Goal: Task Accomplishment & Management: Manage account settings

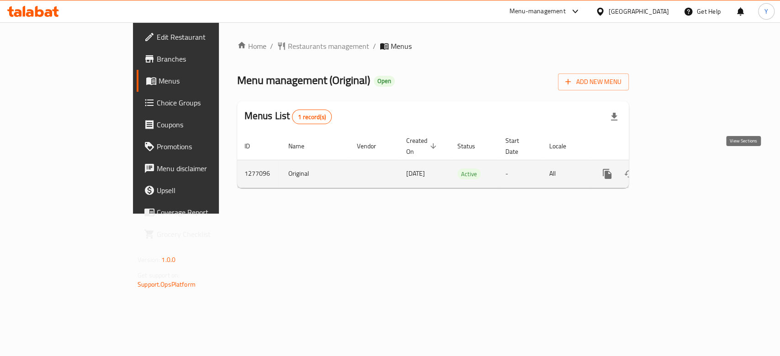
click at [679, 169] on icon "enhanced table" at bounding box center [673, 174] width 11 height 11
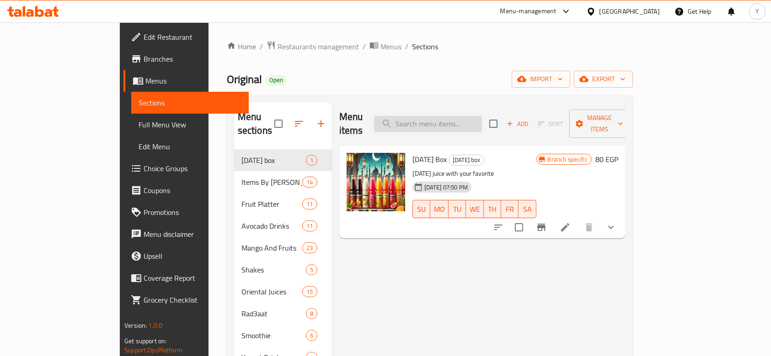
click at [482, 116] on input "search" at bounding box center [428, 124] width 108 height 16
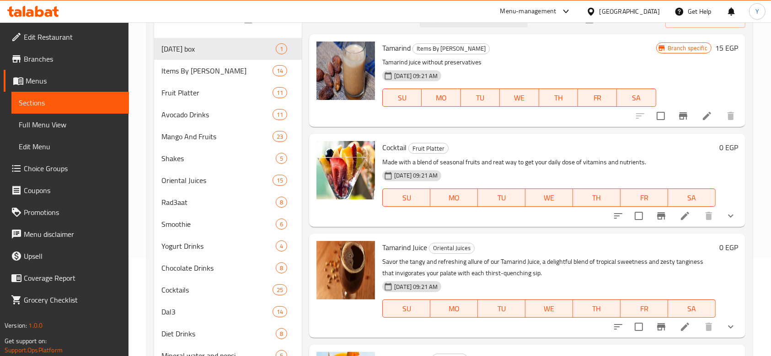
scroll to position [101, 0]
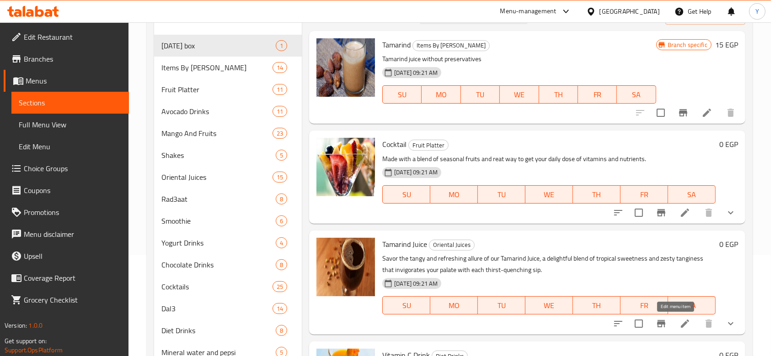
type input "tam"
click at [680, 327] on icon at bounding box center [684, 324] width 11 height 11
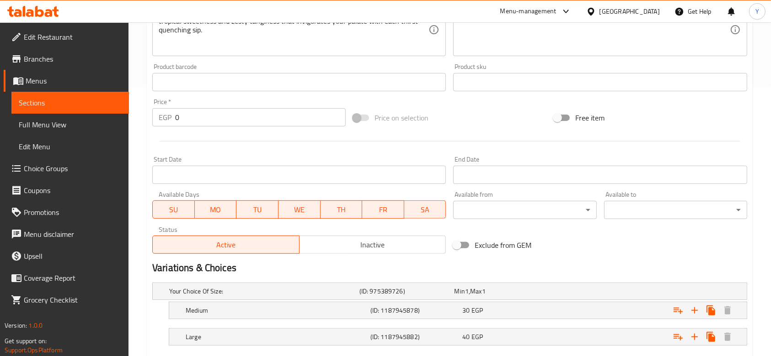
scroll to position [322, 0]
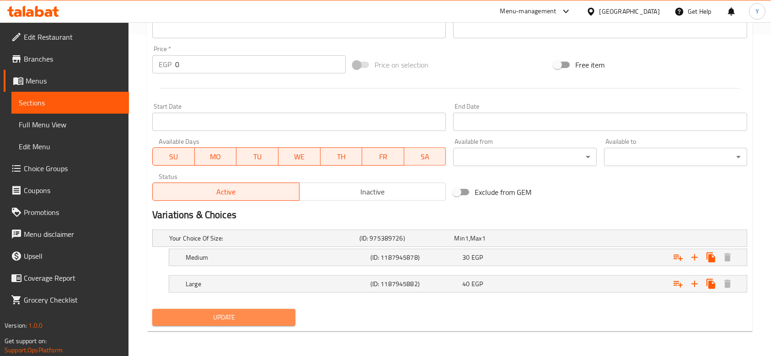
click at [249, 316] on span "Update" at bounding box center [223, 317] width 128 height 11
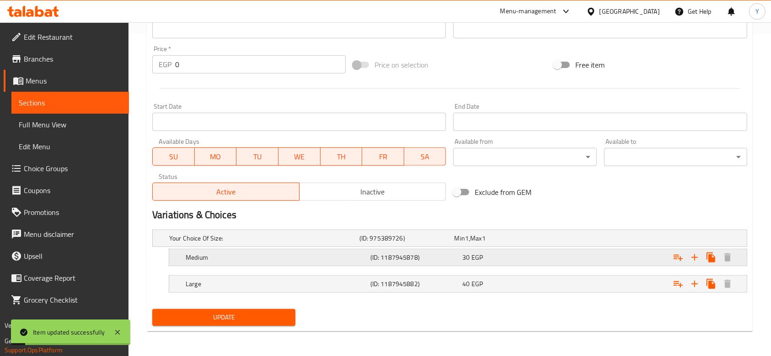
click at [483, 243] on div "30 EGP" at bounding box center [499, 238] width 91 height 9
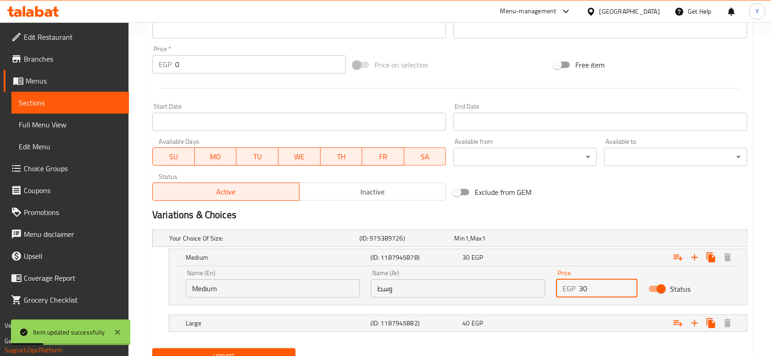
click at [597, 287] on input "30" at bounding box center [608, 289] width 58 height 18
click at [356, 243] on h5 "Large" at bounding box center [262, 238] width 186 height 9
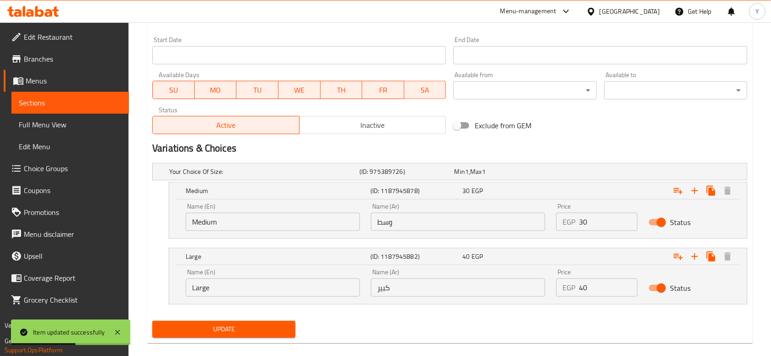
scroll to position [401, 0]
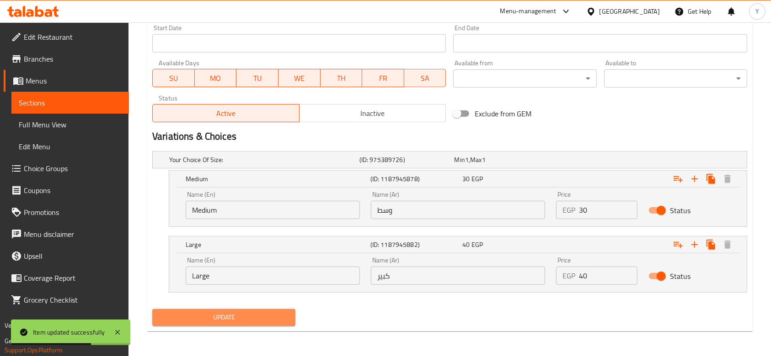
click at [212, 319] on span "Update" at bounding box center [223, 317] width 128 height 11
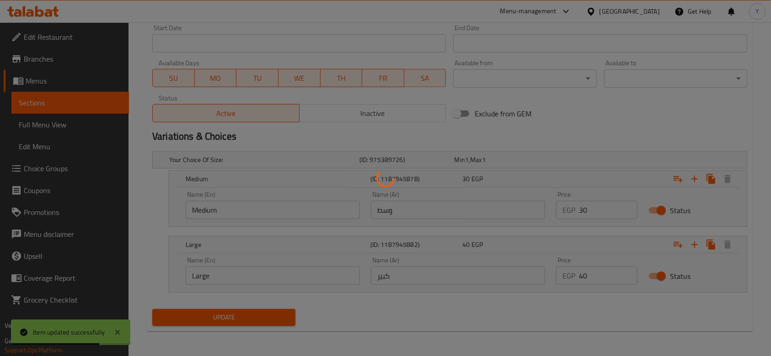
click at [212, 319] on div at bounding box center [385, 178] width 771 height 356
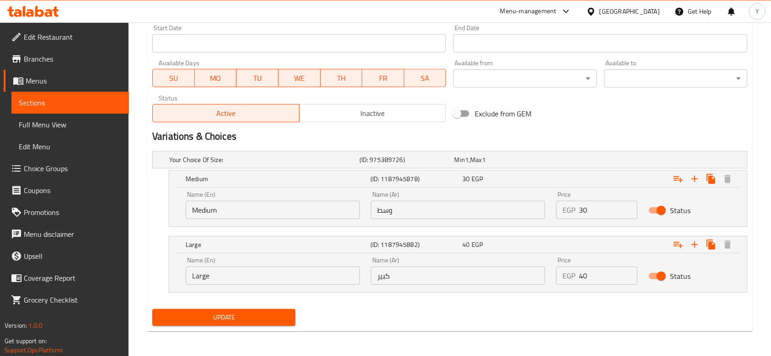
click at [239, 318] on span "Update" at bounding box center [223, 317] width 128 height 11
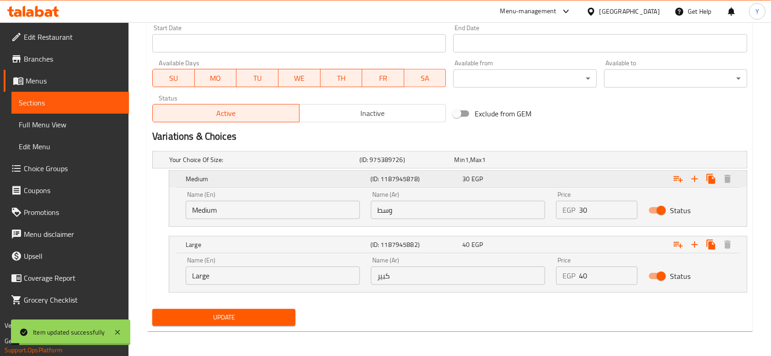
click at [460, 177] on div "(ID: 1187945878)" at bounding box center [414, 179] width 92 height 13
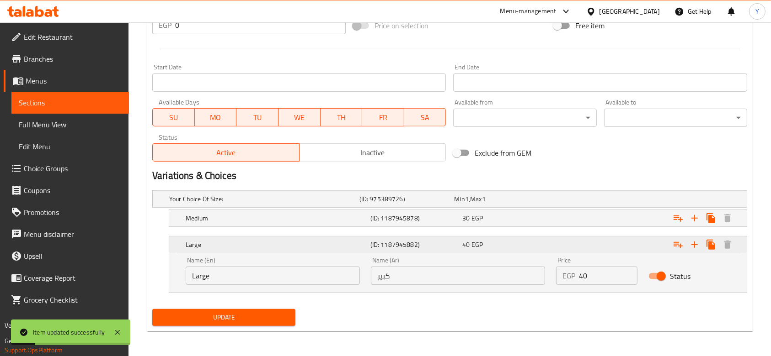
click at [492, 245] on div "40 EGP" at bounding box center [506, 244] width 89 height 9
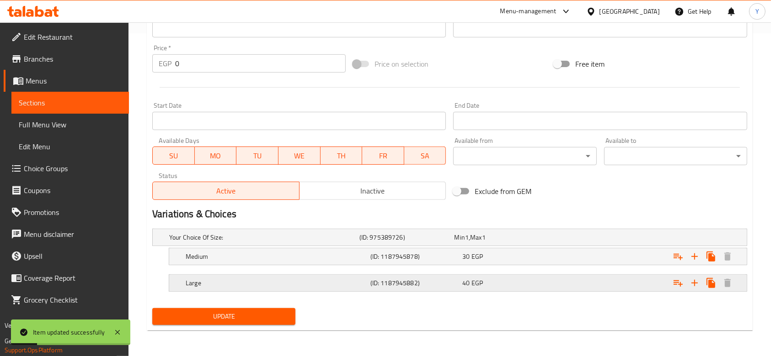
scroll to position [322, 0]
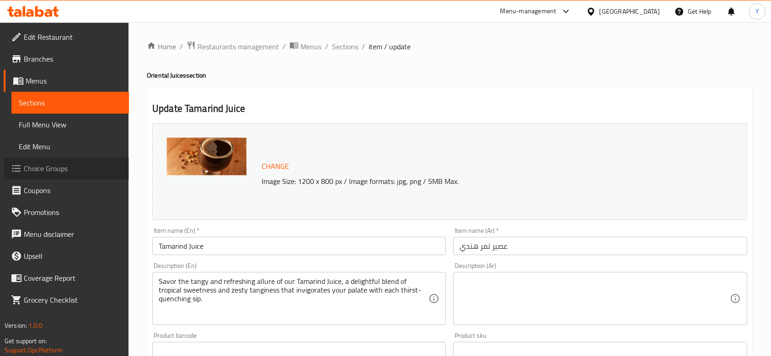
click at [43, 166] on span "Choice Groups" at bounding box center [73, 168] width 98 height 11
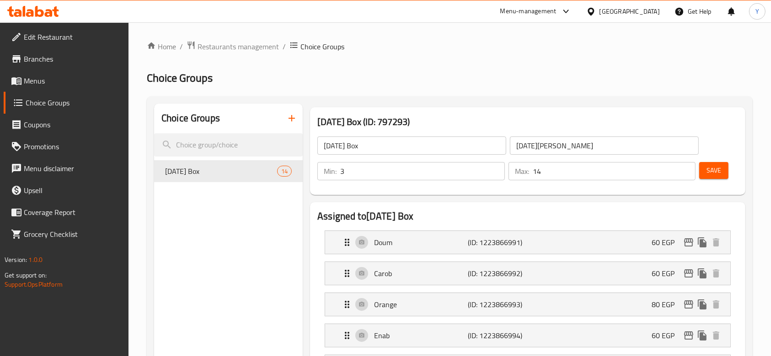
click at [67, 85] on span "Menus" at bounding box center [73, 80] width 98 height 11
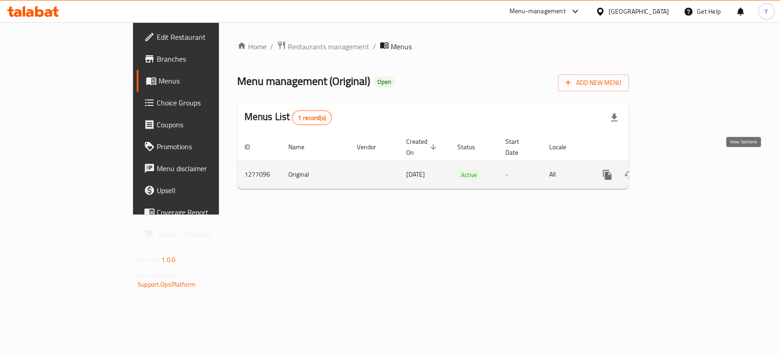
click at [679, 170] on icon "enhanced table" at bounding box center [673, 175] width 11 height 11
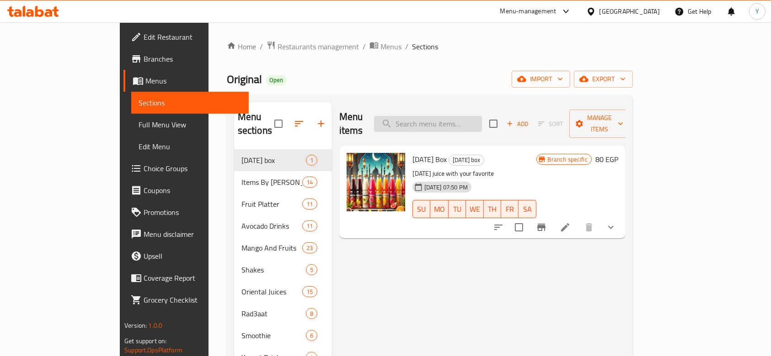
click at [463, 116] on input "search" at bounding box center [428, 124] width 108 height 16
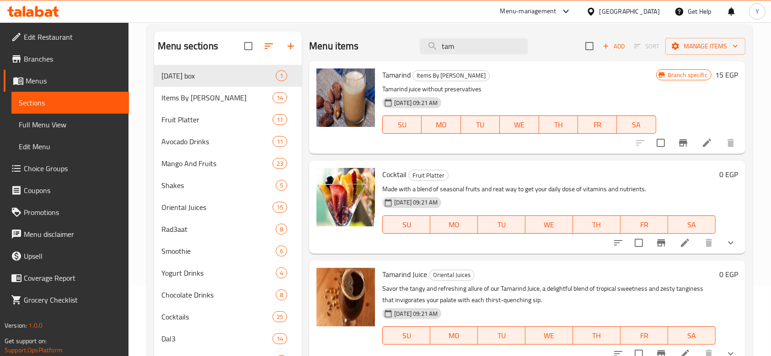
scroll to position [90, 0]
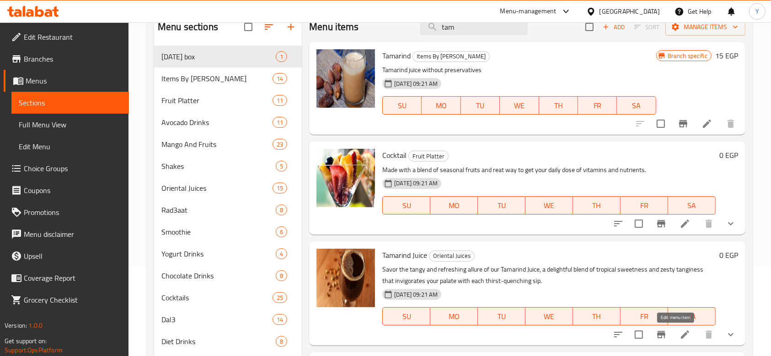
type input "tam"
click at [681, 334] on icon at bounding box center [685, 335] width 8 height 8
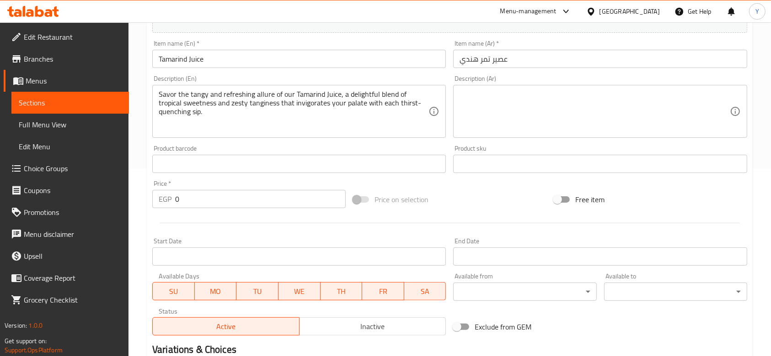
scroll to position [322, 0]
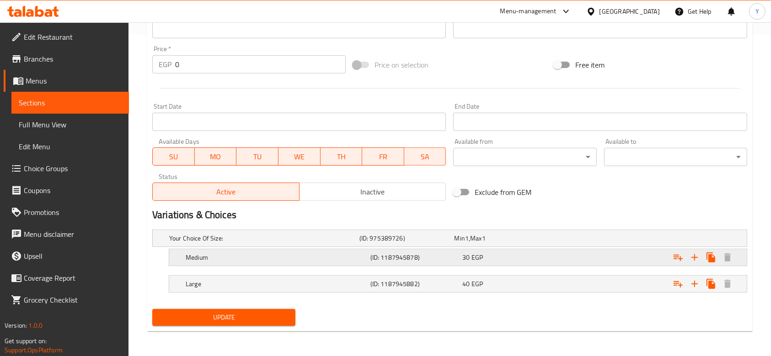
click at [541, 243] on div "30 EGP" at bounding box center [499, 238] width 91 height 9
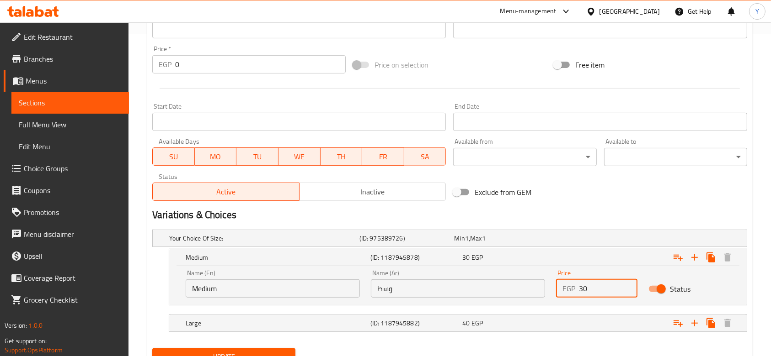
click at [590, 289] on input "30" at bounding box center [608, 289] width 58 height 18
click at [595, 240] on div "Expand" at bounding box center [642, 239] width 190 height 4
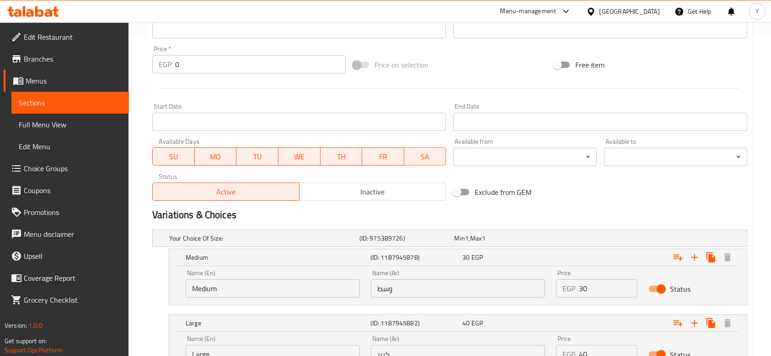
scroll to position [401, 0]
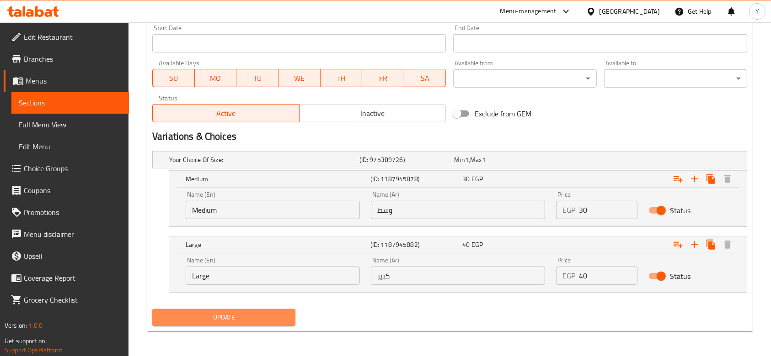
click at [219, 317] on span "Update" at bounding box center [223, 317] width 128 height 11
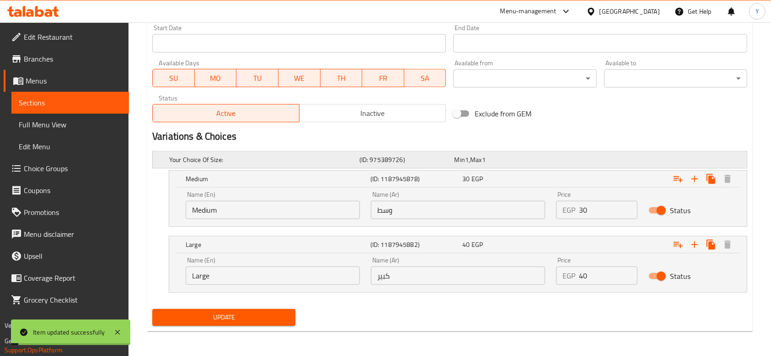
click at [462, 159] on span "Min" at bounding box center [459, 160] width 11 height 12
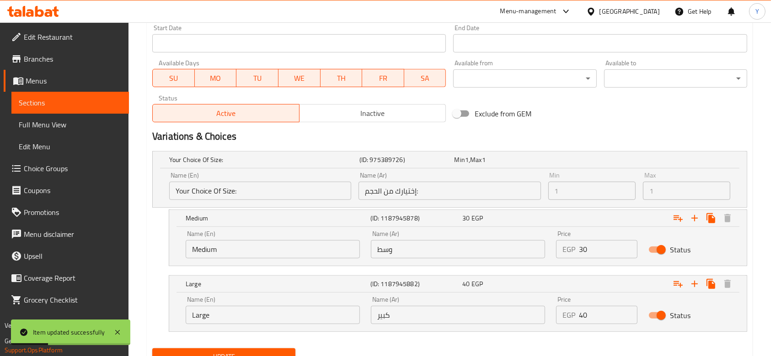
click at [249, 353] on span "Update" at bounding box center [223, 356] width 128 height 11
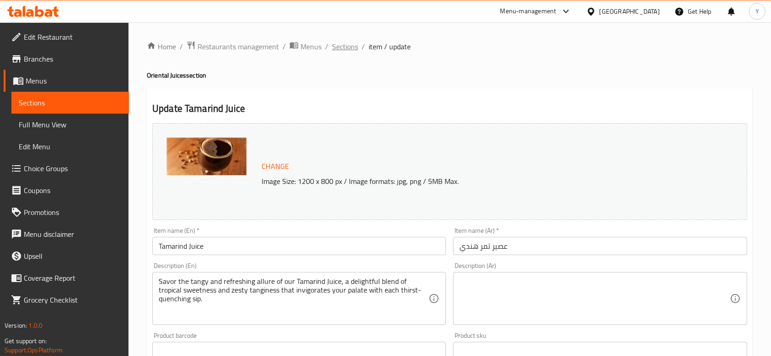
click at [346, 49] on span "Sections" at bounding box center [345, 46] width 26 height 11
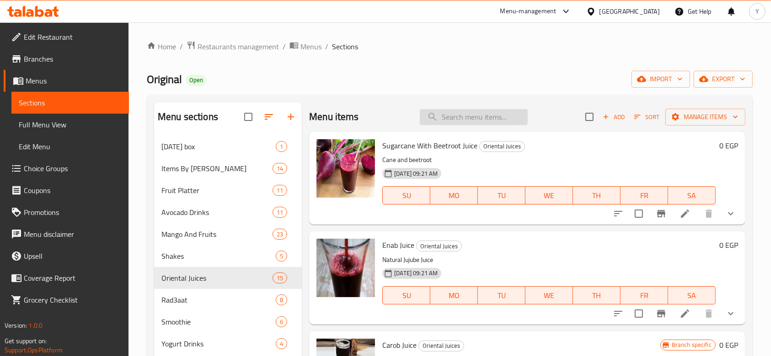
drag, startPoint x: 457, startPoint y: 117, endPoint x: 448, endPoint y: 119, distance: 9.3
click at [448, 119] on input "search" at bounding box center [474, 117] width 108 height 16
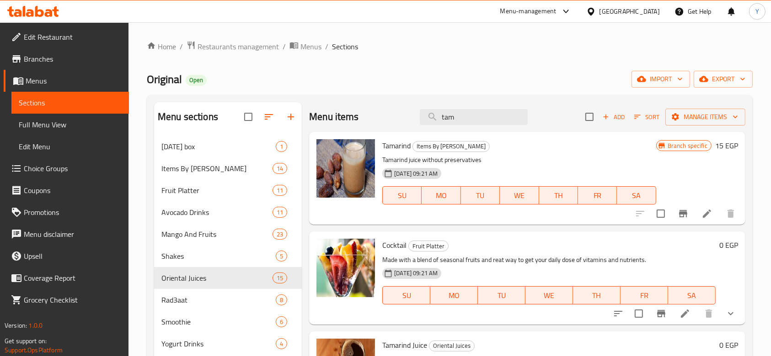
type input "tam"
click at [404, 348] on span "Tamarind Juice" at bounding box center [404, 346] width 45 height 14
copy h6 "Tamarind Juice"
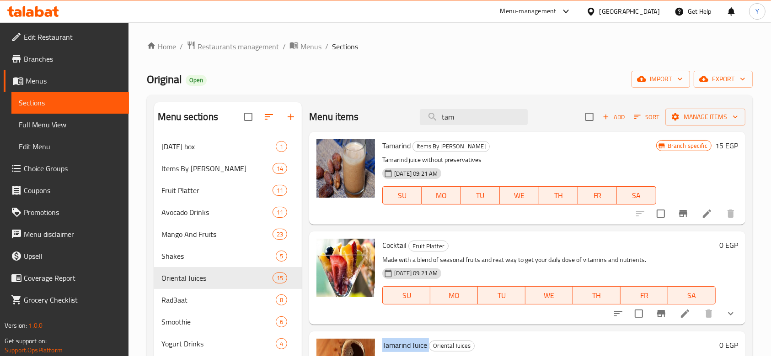
click at [236, 46] on span "Restaurants management" at bounding box center [237, 46] width 81 height 11
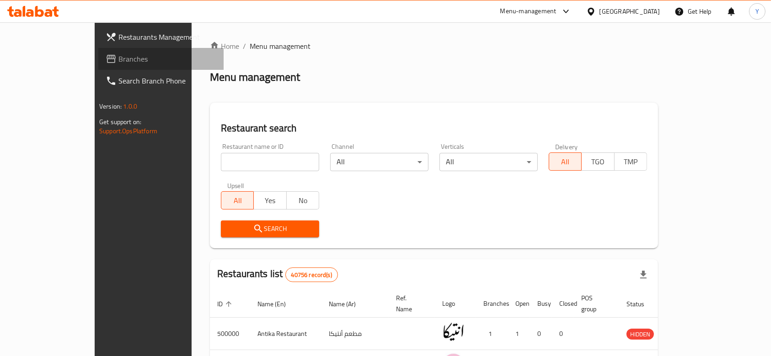
click at [118, 56] on span "Branches" at bounding box center [167, 58] width 98 height 11
